Goal: Task Accomplishment & Management: Complete application form

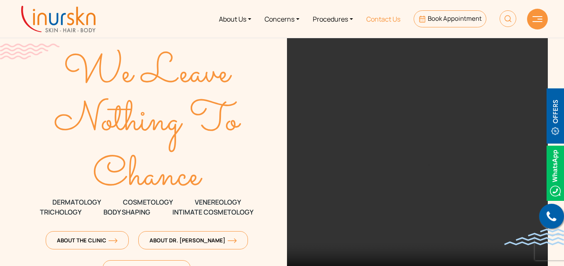
click at [382, 22] on link "Contact Us" at bounding box center [383, 18] width 47 height 31
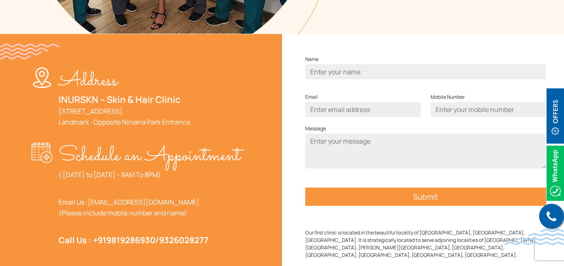
scroll to position [208, 0]
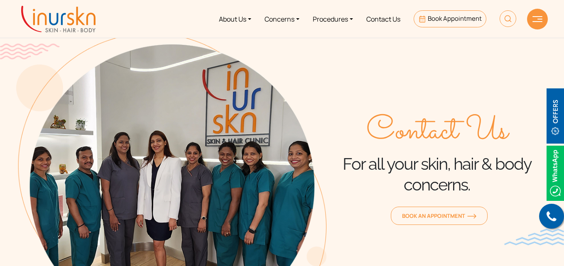
click at [67, 20] on img at bounding box center [58, 19] width 74 height 27
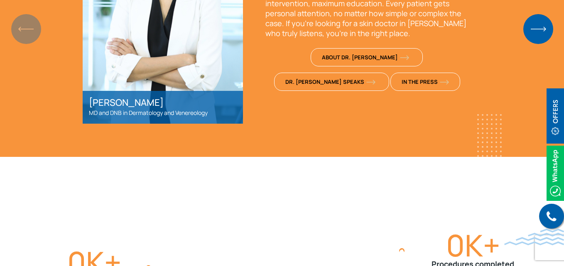
scroll to position [873, 0]
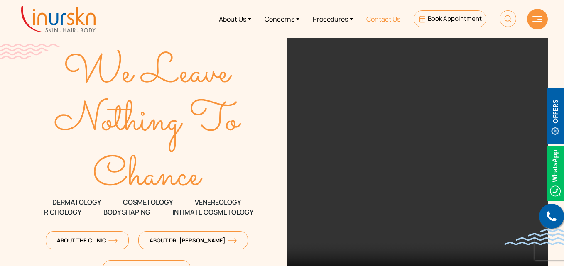
click at [379, 20] on link "Contact Us" at bounding box center [383, 18] width 47 height 31
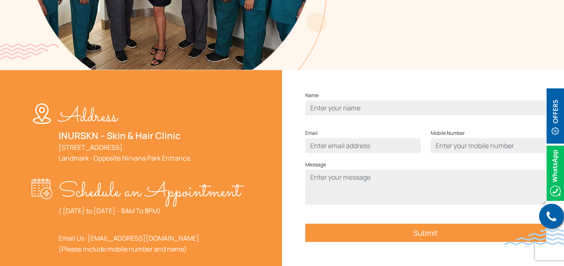
scroll to position [249, 0]
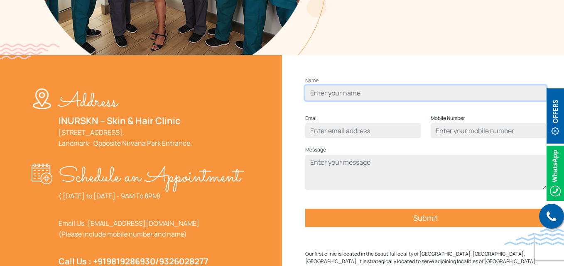
click at [333, 101] on input "Contact form" at bounding box center [426, 93] width 241 height 15
type input "test"
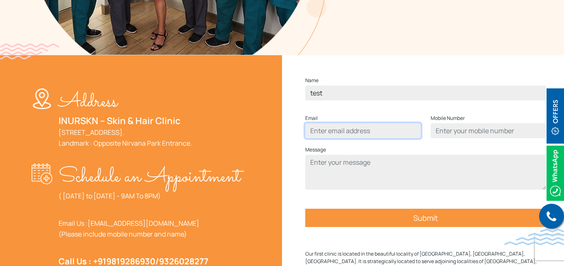
click at [349, 138] on input "Contact form" at bounding box center [364, 130] width 116 height 15
type input "[EMAIL_ADDRESS][DOMAIN_NAME]"
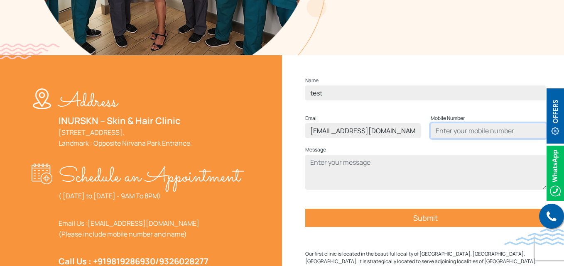
click at [464, 138] on input "Contact form" at bounding box center [489, 130] width 116 height 15
type input "1234567890"
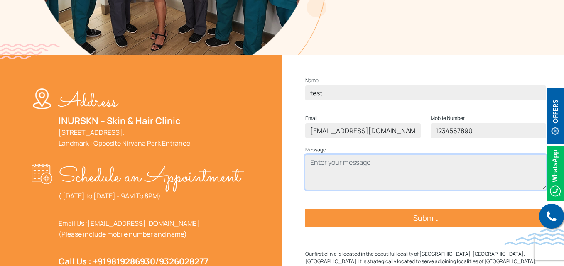
click at [436, 183] on textarea "Contact form" at bounding box center [426, 172] width 241 height 35
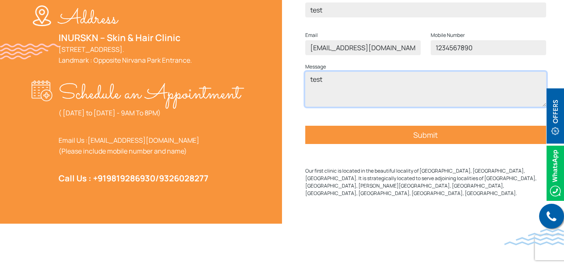
type textarea "test"
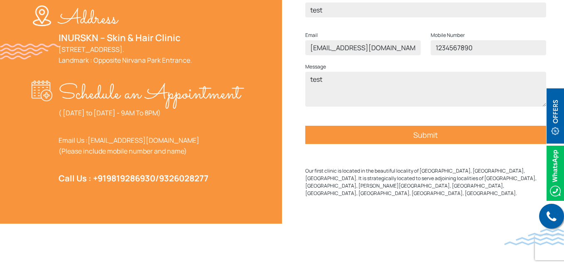
click at [434, 144] on input "Submit" at bounding box center [426, 135] width 241 height 18
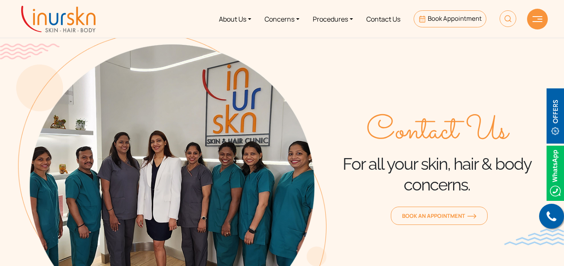
click at [72, 21] on img at bounding box center [58, 19] width 74 height 27
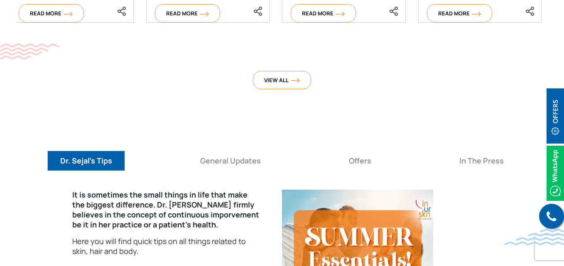
scroll to position [3000, 0]
